Goal: Task Accomplishment & Management: Manage account settings

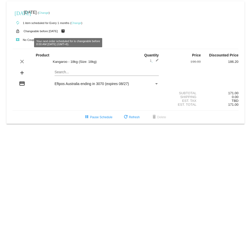
click at [75, 23] on link "Change" at bounding box center [76, 22] width 10 height 3
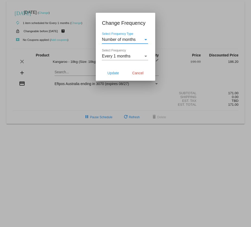
click at [147, 57] on div "Select Frequency" at bounding box center [145, 56] width 5 height 5
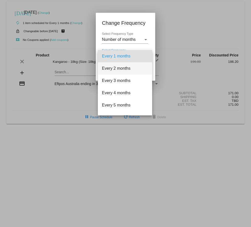
click at [118, 70] on span "Every 2 months" at bounding box center [125, 68] width 46 height 12
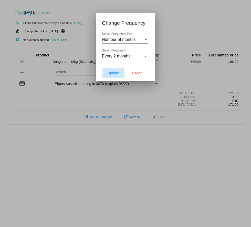
click at [117, 72] on span "Update" at bounding box center [113, 73] width 12 height 4
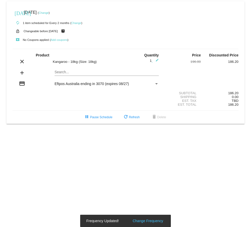
click at [49, 14] on link "Change" at bounding box center [44, 12] width 10 height 3
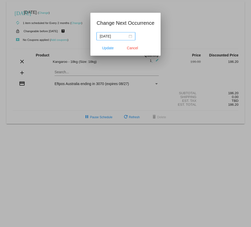
click at [128, 35] on div "[DATE]" at bounding box center [115, 37] width 32 height 6
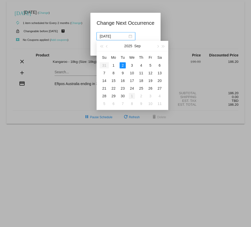
click at [133, 97] on div "1" at bounding box center [132, 96] width 6 height 6
type input "[DATE]"
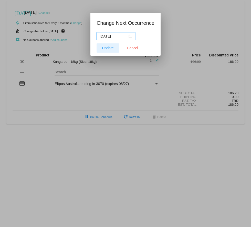
click at [112, 48] on span "Update" at bounding box center [108, 48] width 12 height 4
